Goal: Task Accomplishment & Management: Complete application form

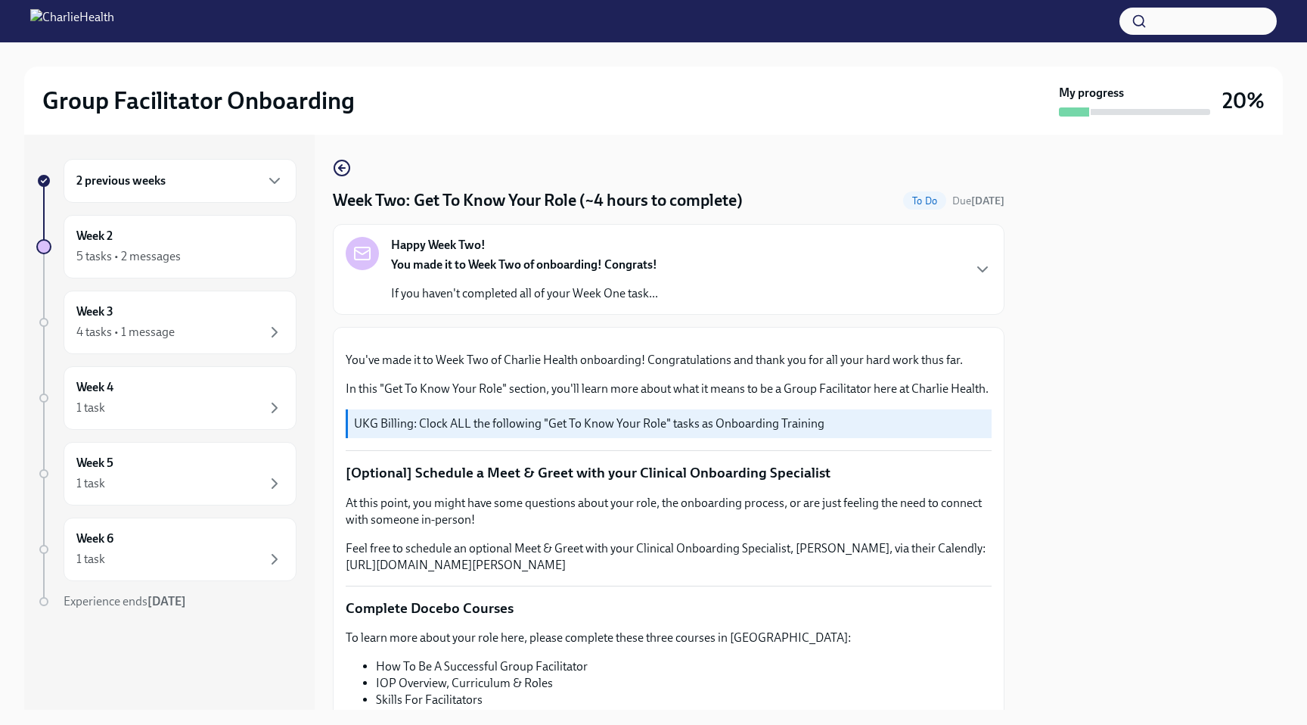
scroll to position [12, 0]
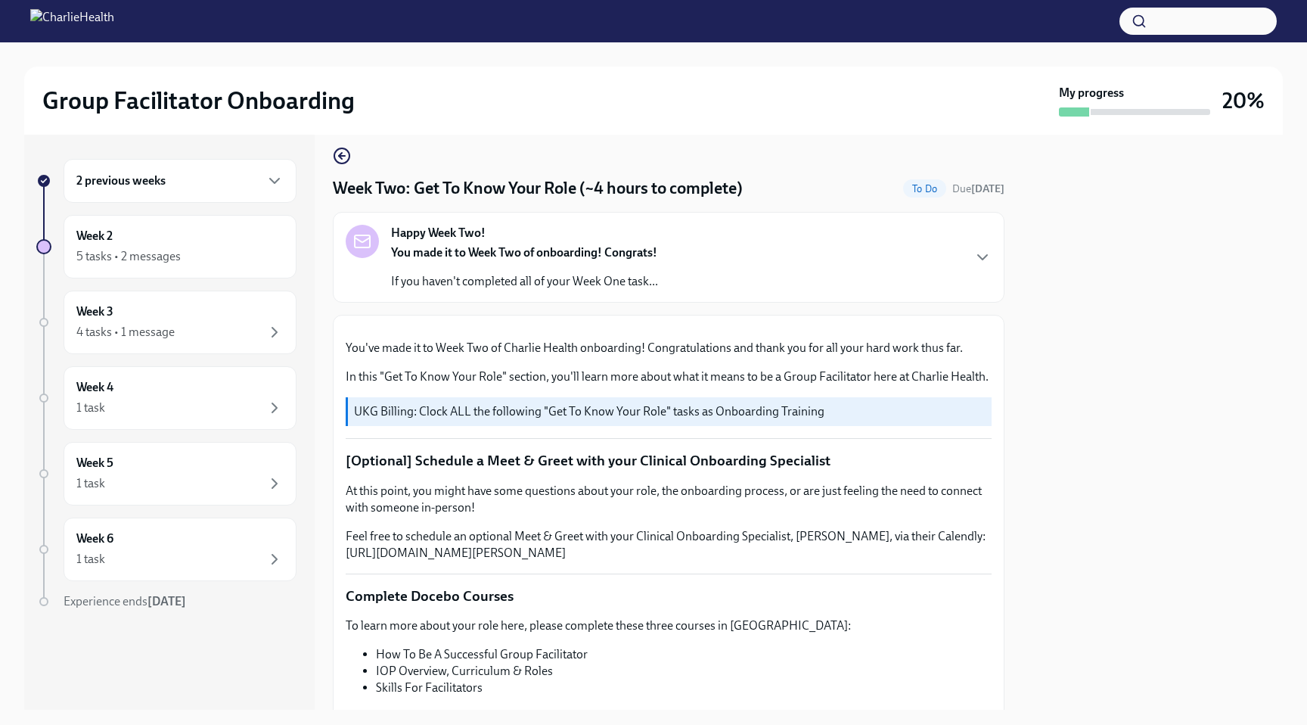
click at [502, 244] on div "Happy Week Two! You made it to Week Two of onboarding! Congrats! If you haven't…" at bounding box center [524, 257] width 267 height 65
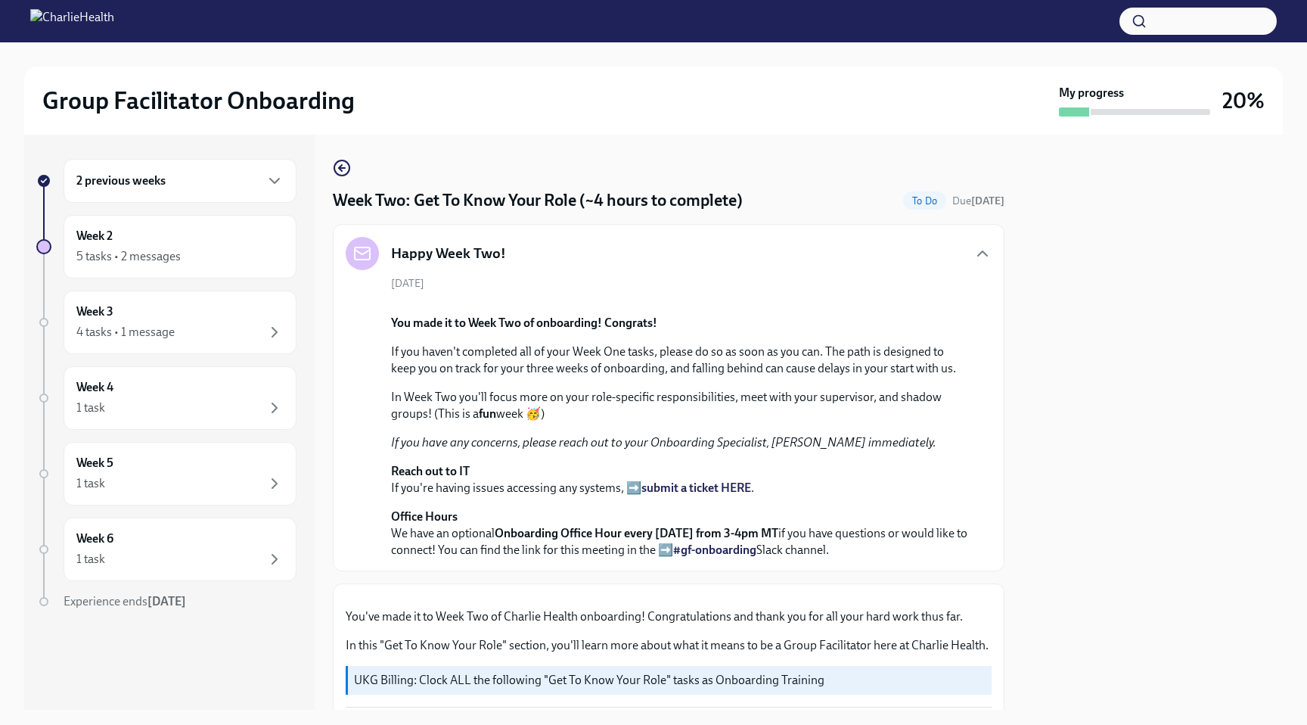
scroll to position [1, 0]
click at [117, 251] on div "5 tasks • 2 messages" at bounding box center [128, 256] width 104 height 17
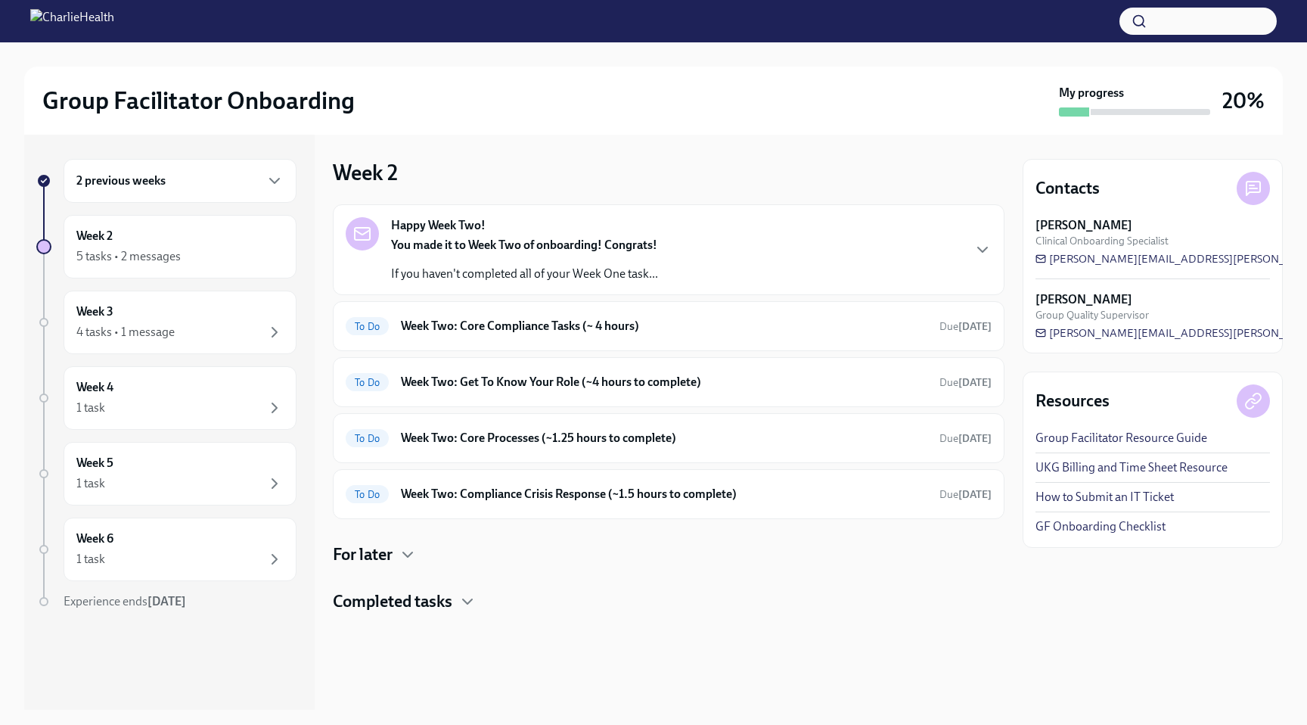
click at [607, 265] on div "You made it to Week Two of onboarding! Congrats! If you haven't completed all o…" at bounding box center [524, 259] width 267 height 45
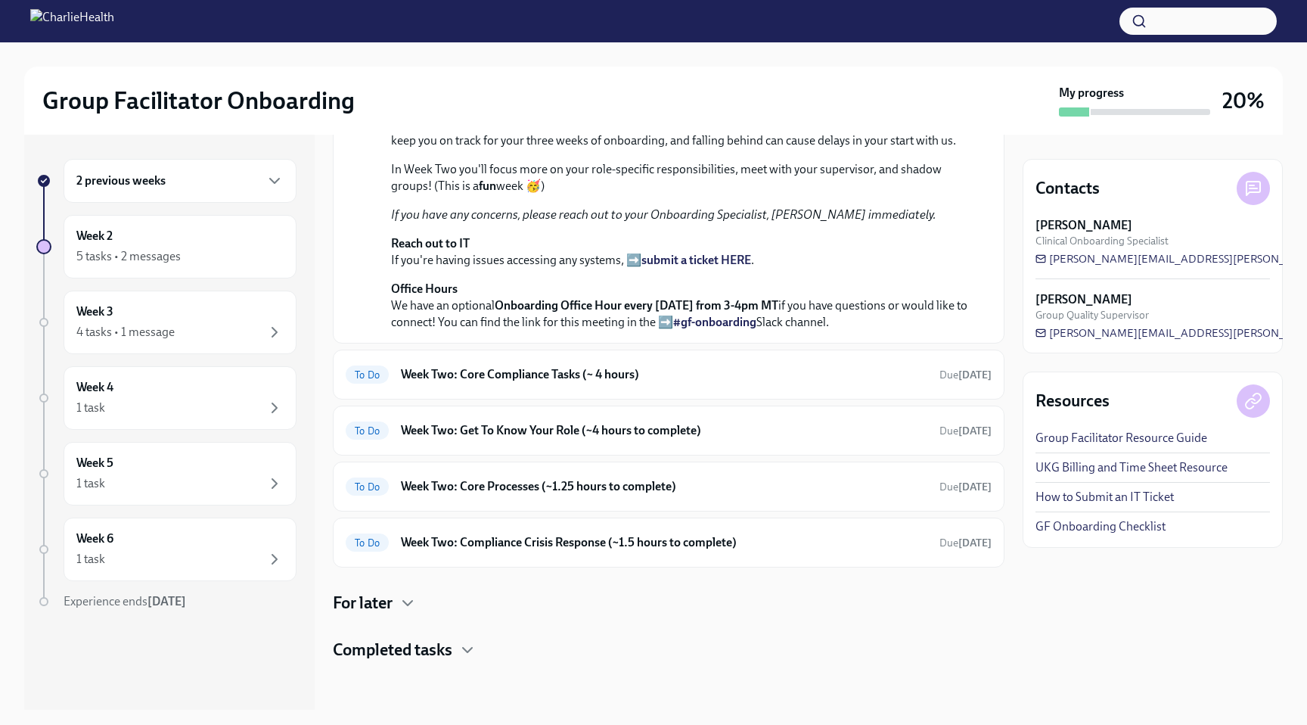
scroll to position [370, 0]
click at [464, 383] on h6 "Week Two: Core Compliance Tasks (~ 4 hours)" at bounding box center [664, 374] width 526 height 17
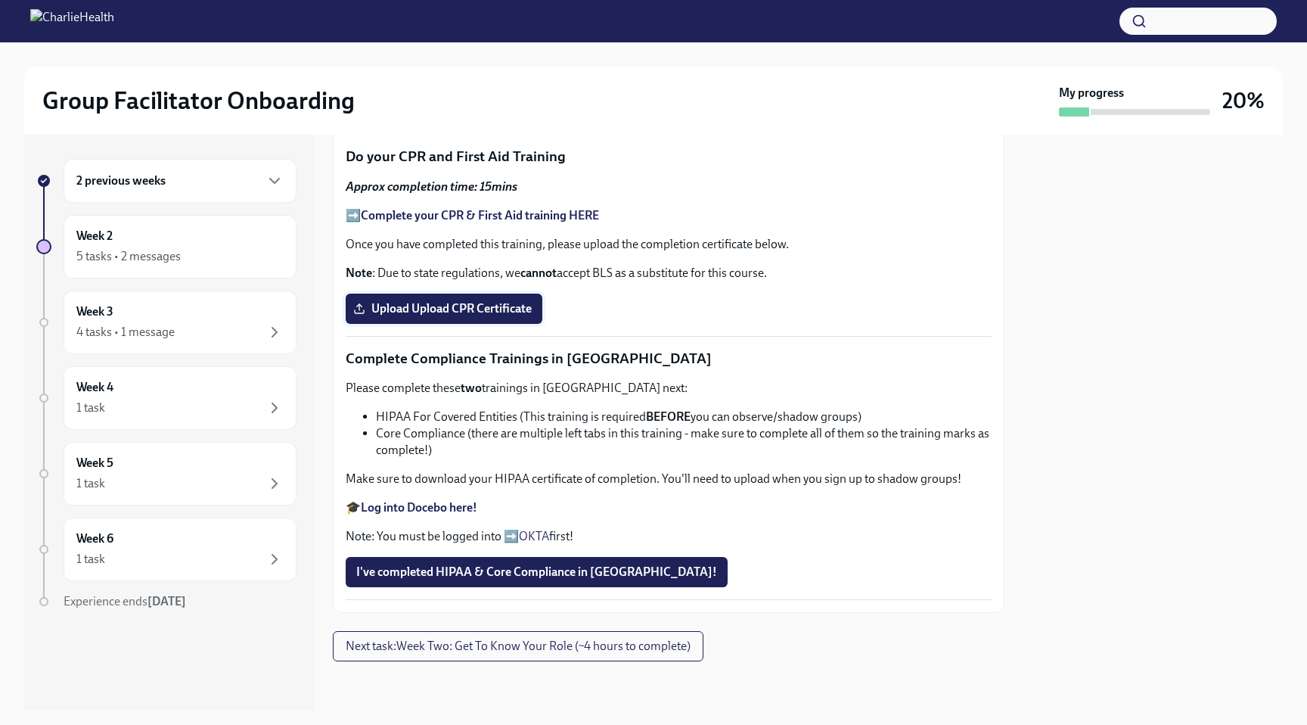
scroll to position [650, 0]
click at [457, 316] on span "Upload Upload CPR Certificate" at bounding box center [443, 308] width 175 height 15
click at [0, 0] on input "Upload Upload CPR Certificate" at bounding box center [0, 0] width 0 height 0
click at [436, 316] on span "Upload Upload CPR Certificate" at bounding box center [443, 308] width 175 height 15
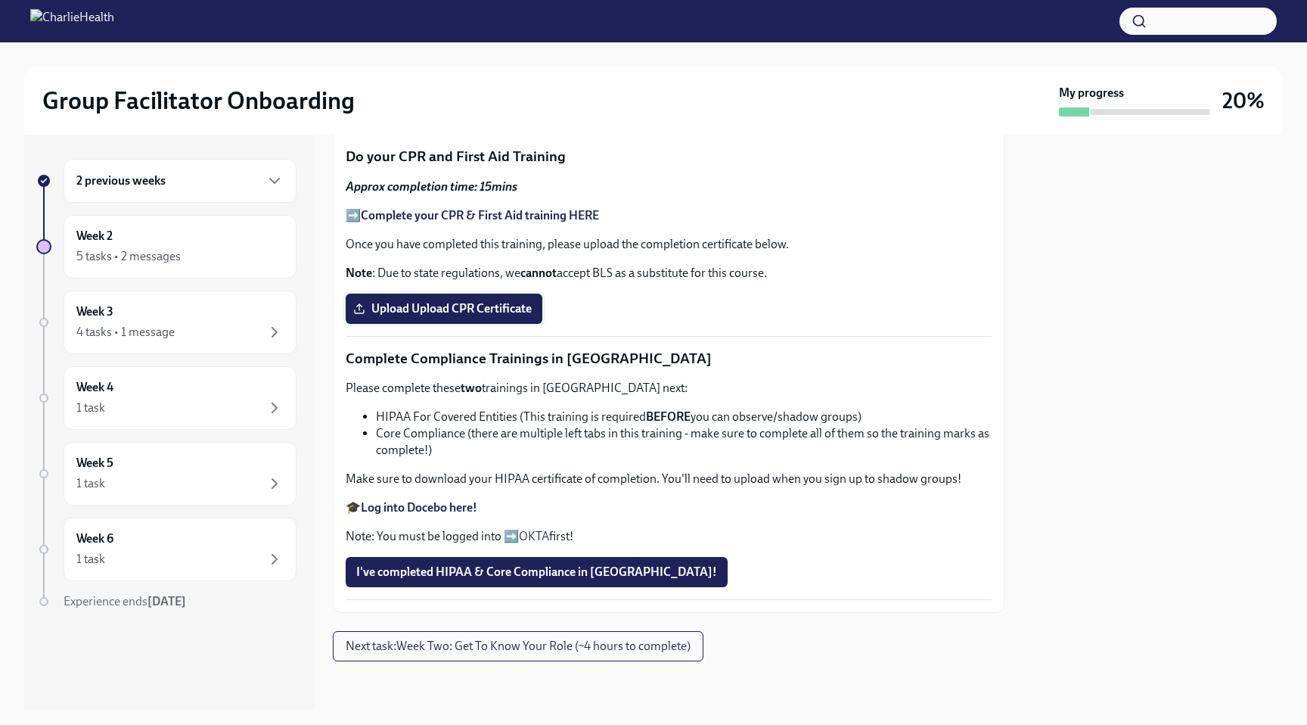
click at [0, 0] on input "Upload Upload CPR Certificate" at bounding box center [0, 0] width 0 height 0
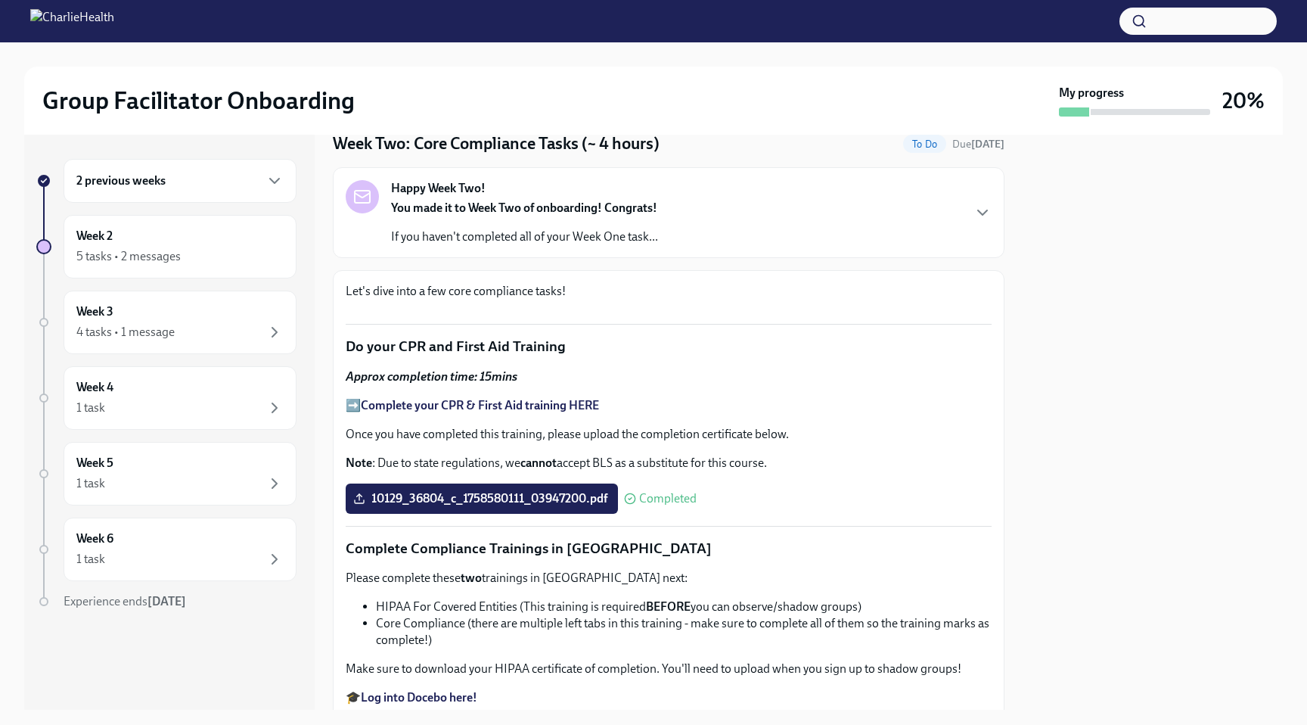
scroll to position [0, 0]
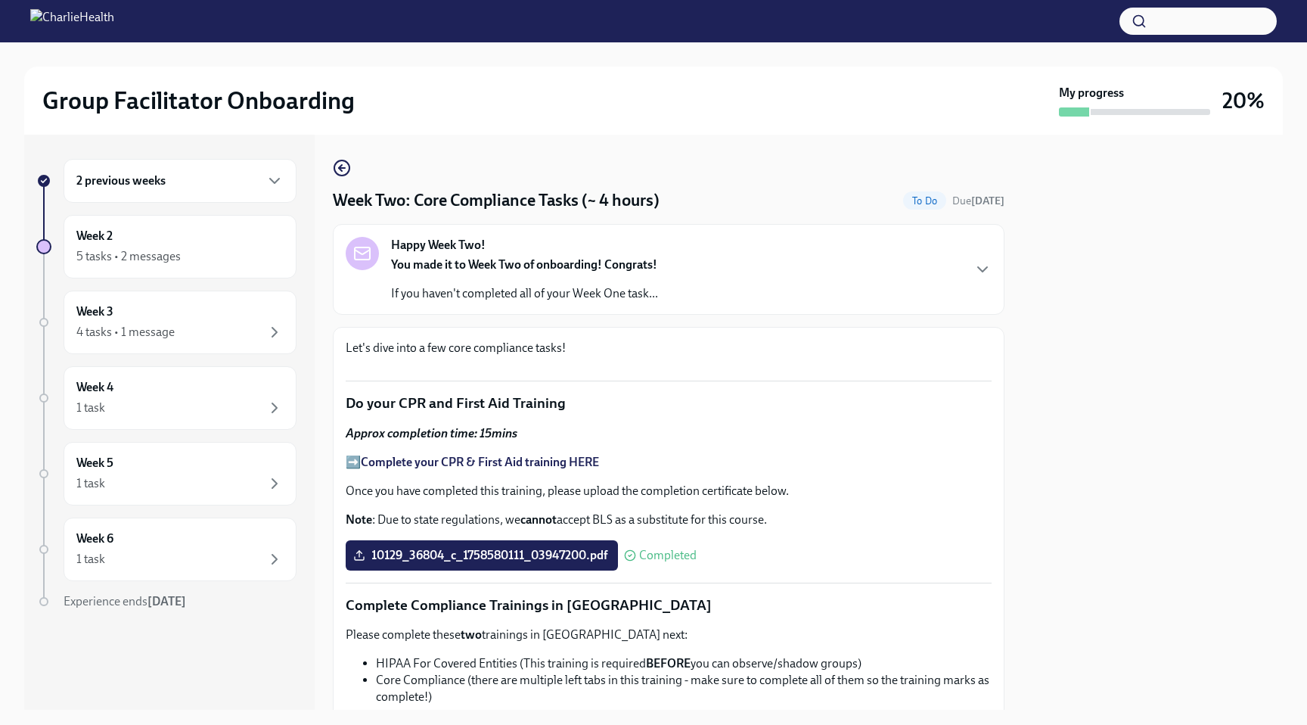
click at [495, 285] on div "You made it to Week Two of onboarding! Congrats! If you haven't completed all o…" at bounding box center [524, 278] width 267 height 45
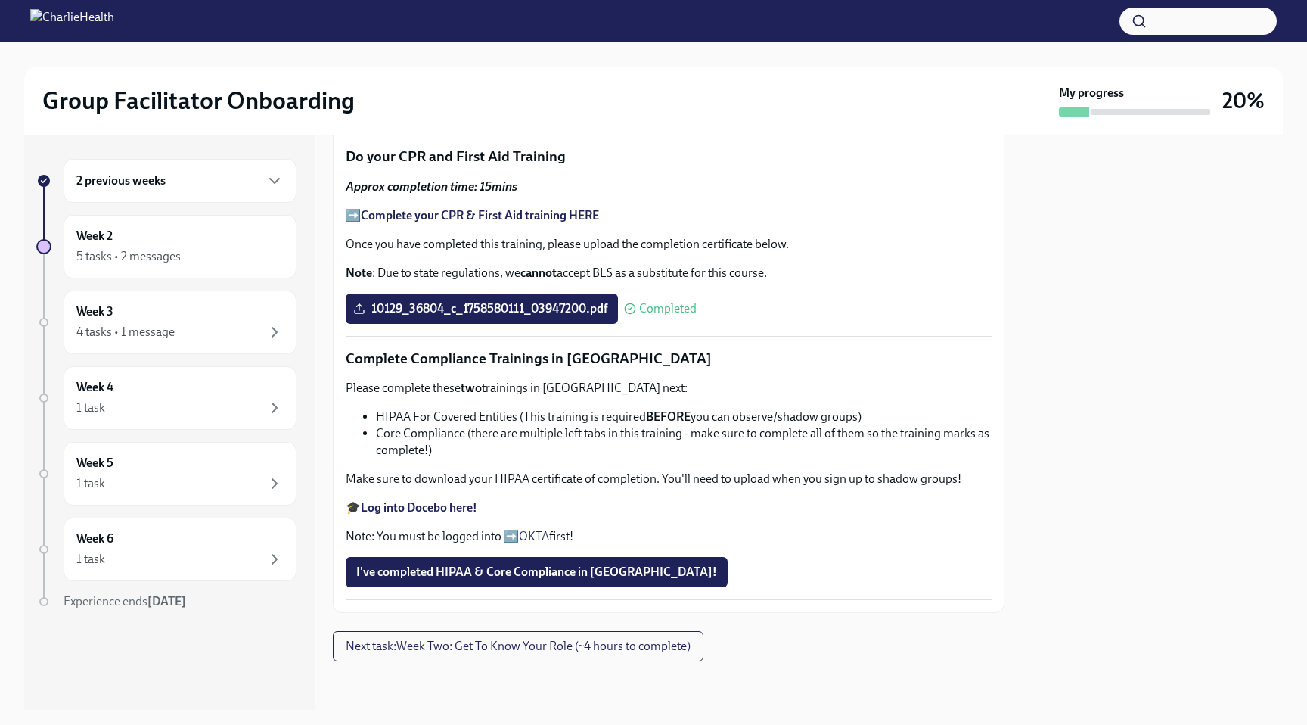
scroll to position [1393, 0]
click at [429, 514] on strong "Log into Docebo here!" at bounding box center [419, 507] width 116 height 14
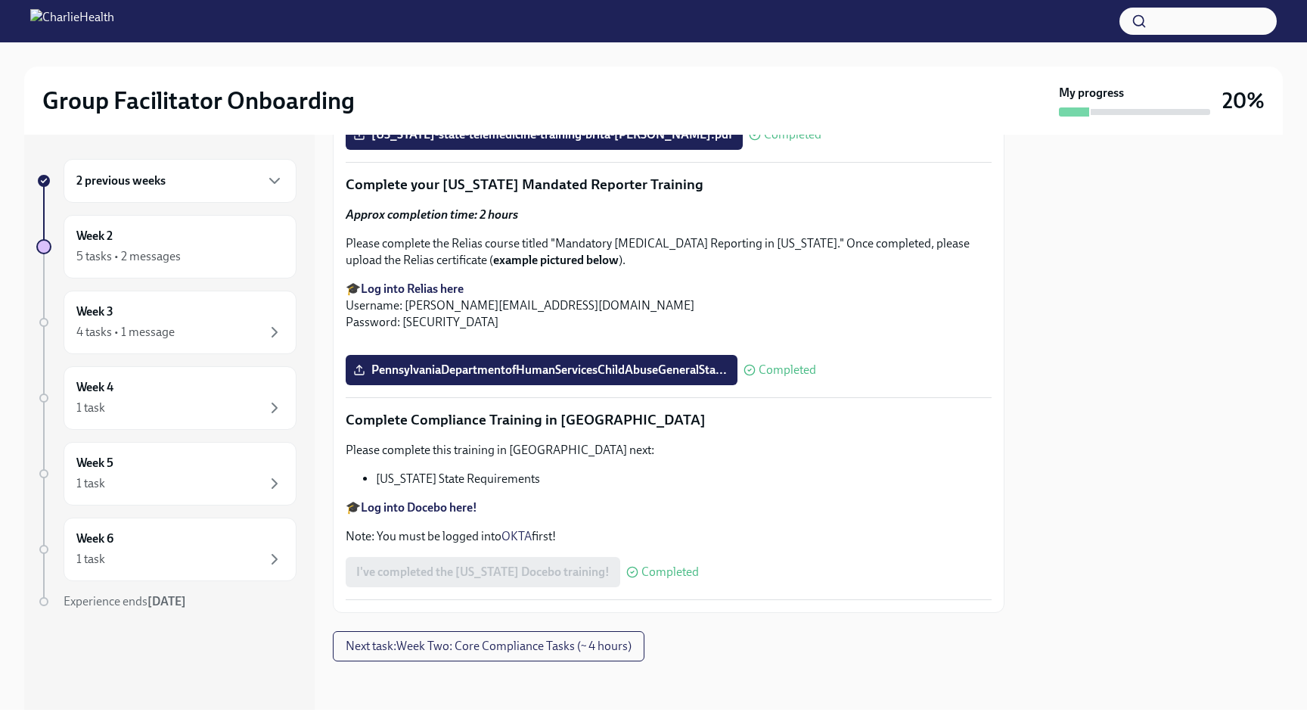
scroll to position [3285, 0]
